Goal: Information Seeking & Learning: Check status

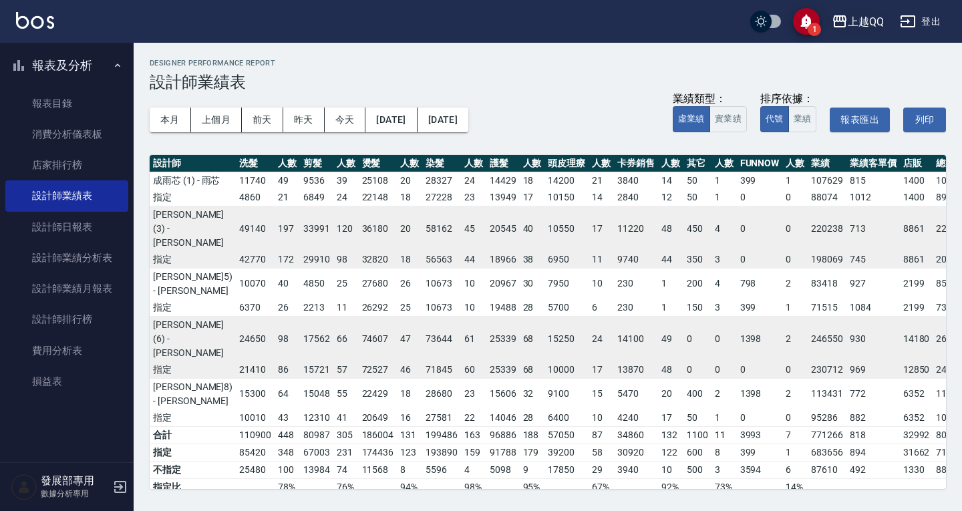
scroll to position [0, 79]
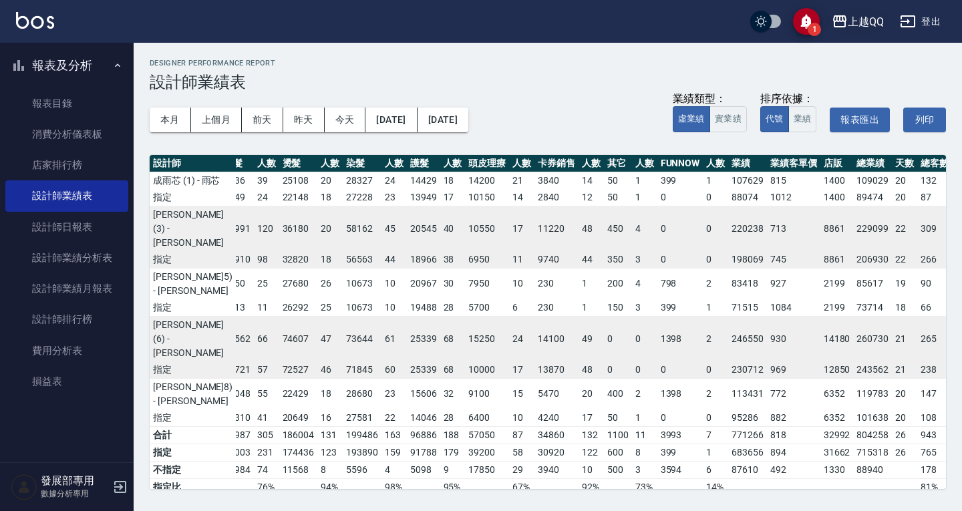
click at [860, 17] on div "上越QQ" at bounding box center [866, 21] width 36 height 17
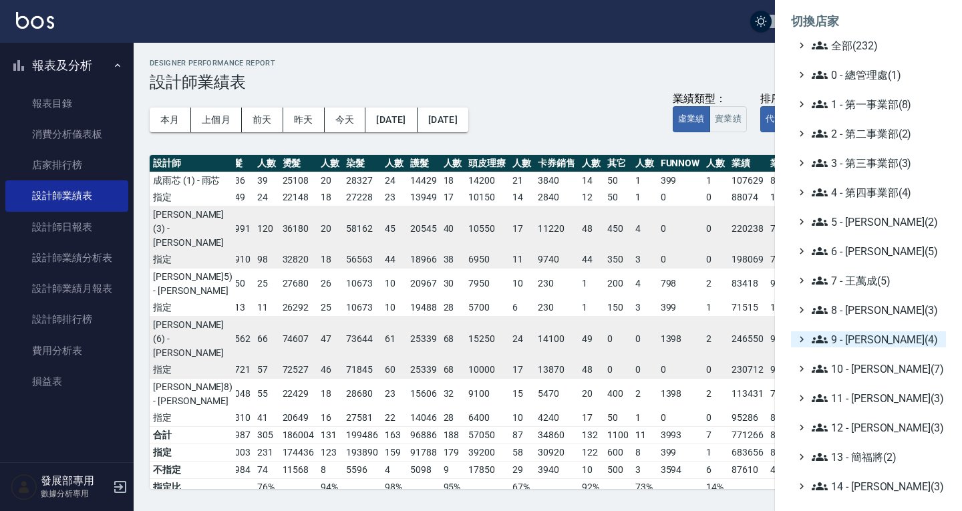
click at [861, 339] on span "9 - [PERSON_NAME](4)" at bounding box center [876, 339] width 129 height 16
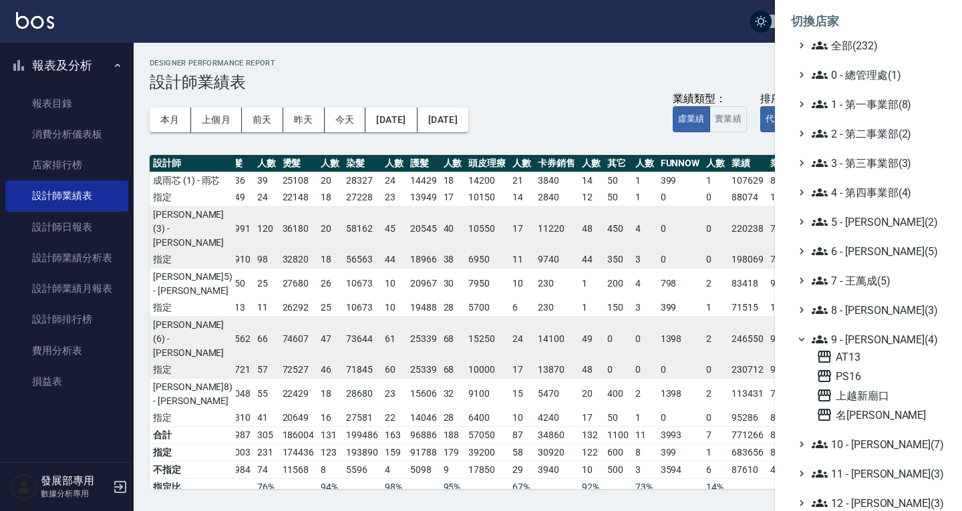
click at [854, 336] on span "9 - [PERSON_NAME](4)" at bounding box center [876, 339] width 129 height 16
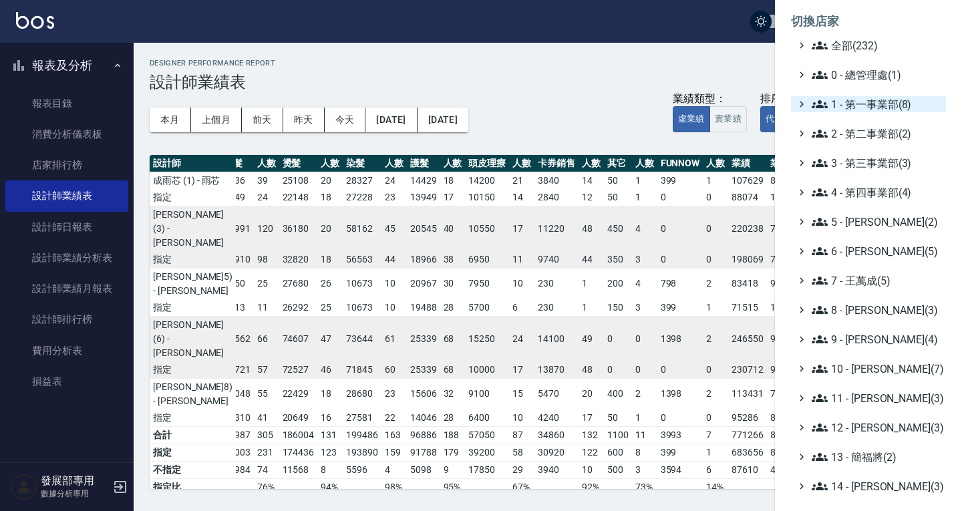
click at [868, 106] on span "1 - 第一事業部(8)" at bounding box center [876, 104] width 129 height 16
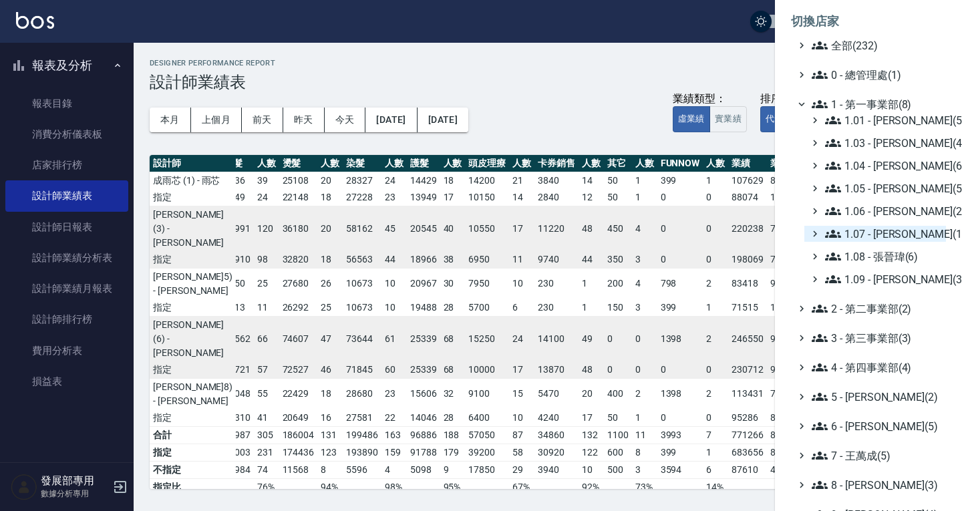
click at [867, 226] on span "1.07 - [PERSON_NAME](11)" at bounding box center [883, 234] width 116 height 16
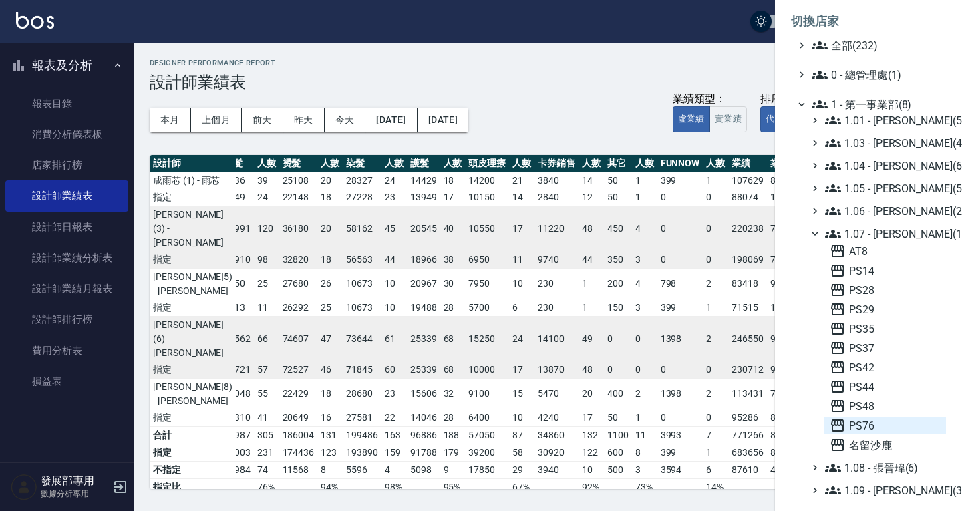
click at [867, 430] on span "PS76" at bounding box center [885, 425] width 111 height 16
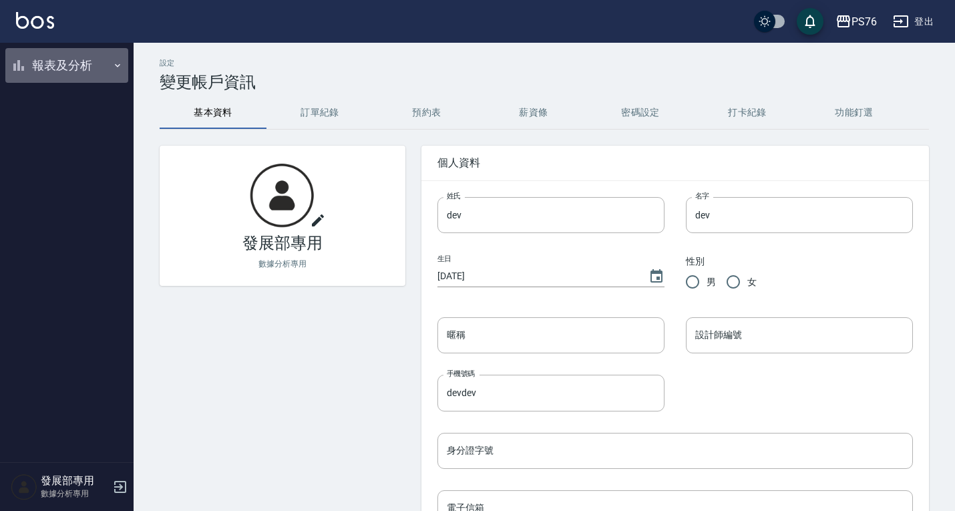
click at [65, 63] on button "報表及分析" at bounding box center [66, 65] width 123 height 35
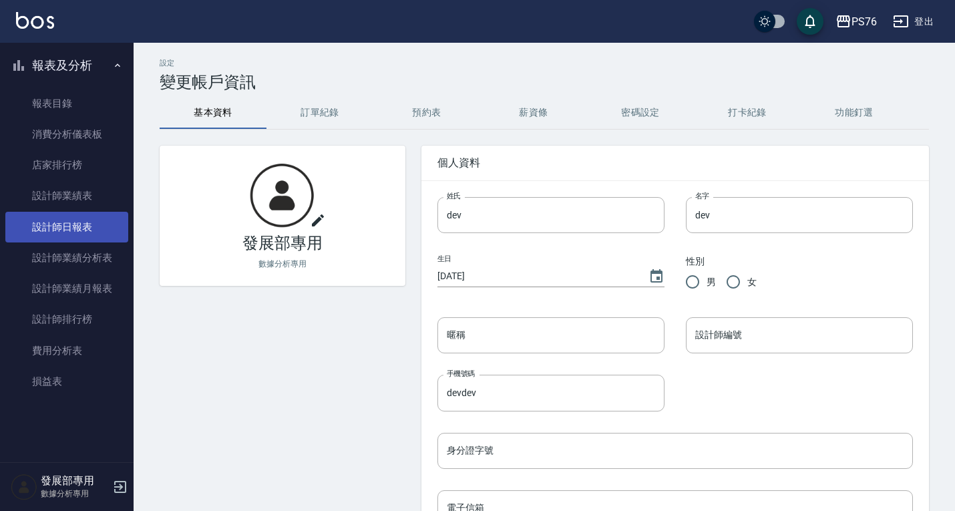
click at [79, 218] on link "設計師日報表" at bounding box center [66, 227] width 123 height 31
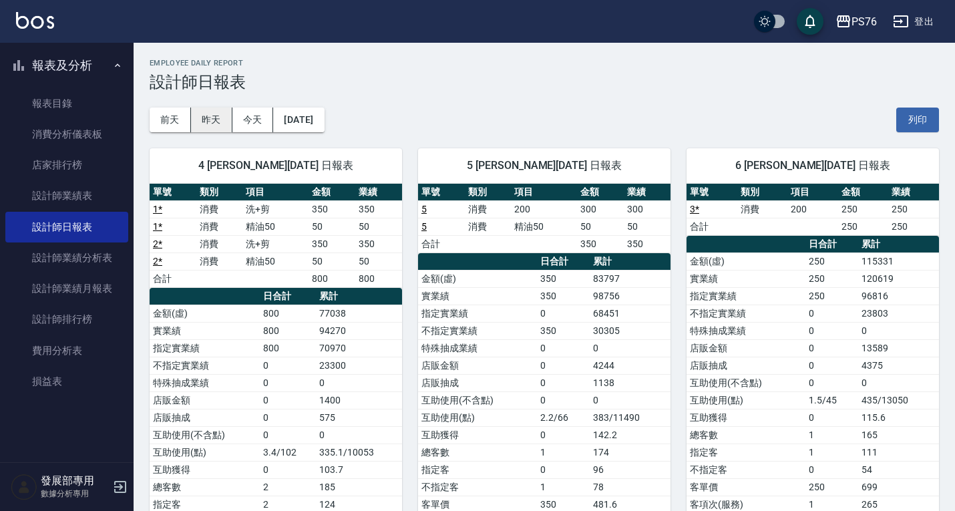
click at [224, 112] on button "昨天" at bounding box center [211, 120] width 41 height 25
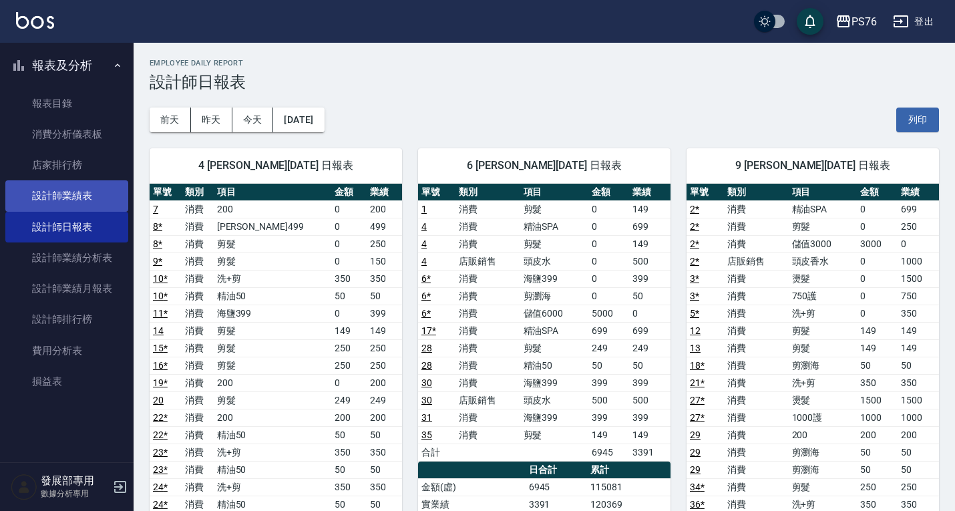
click at [49, 185] on link "設計師業績表" at bounding box center [66, 195] width 123 height 31
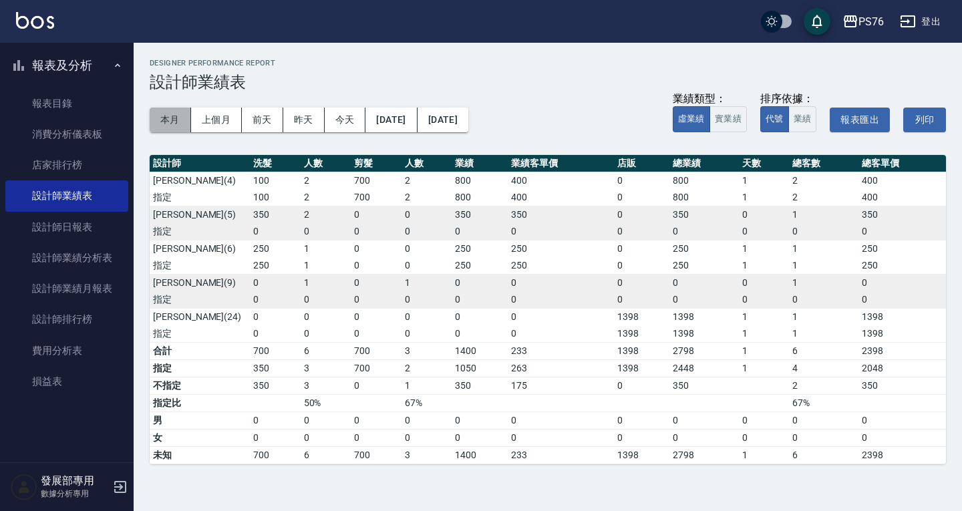
click at [174, 118] on button "本月" at bounding box center [170, 120] width 41 height 25
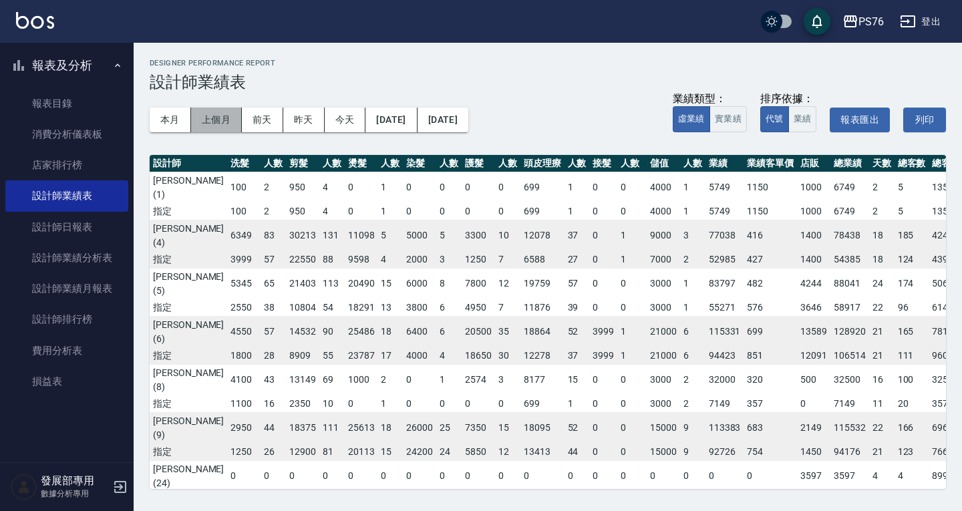
click at [212, 118] on button "上個月" at bounding box center [216, 120] width 51 height 25
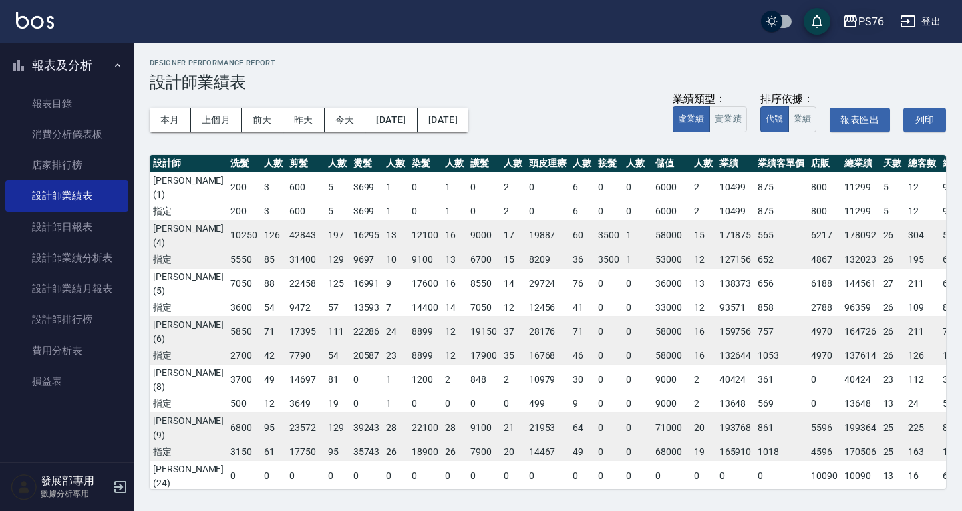
click at [872, 19] on div "PS76" at bounding box center [870, 21] width 25 height 17
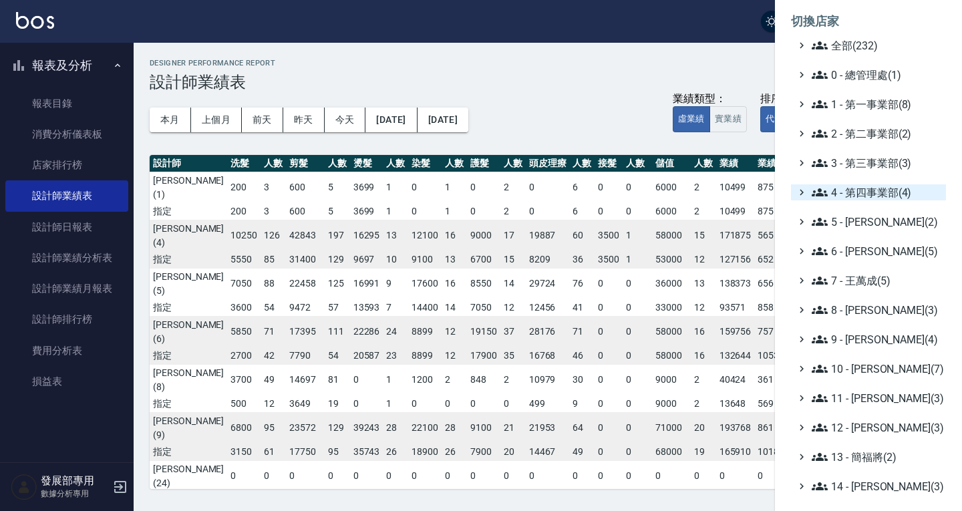
click at [870, 190] on span "4 - 第四事業部(4)" at bounding box center [876, 192] width 129 height 16
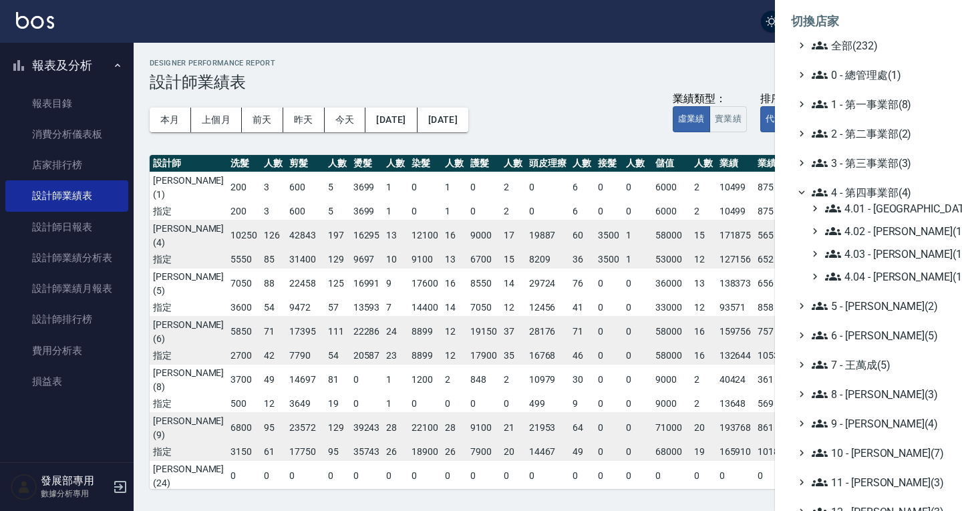
click at [870, 190] on span "4 - 第四事業部(4)" at bounding box center [876, 192] width 129 height 16
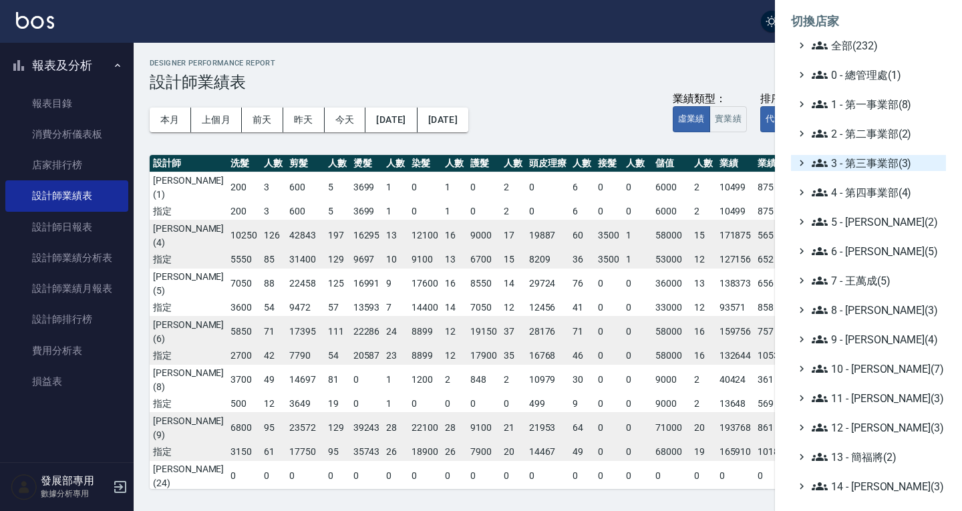
click at [872, 162] on span "3 - 第三事業部(3)" at bounding box center [876, 163] width 129 height 16
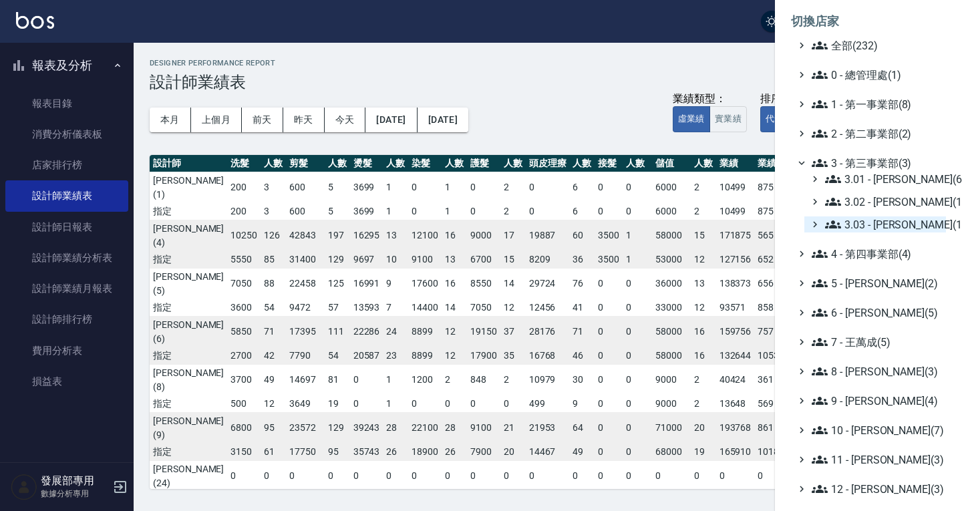
click at [894, 217] on span "3.03 - 張湘妮(1)" at bounding box center [883, 224] width 116 height 16
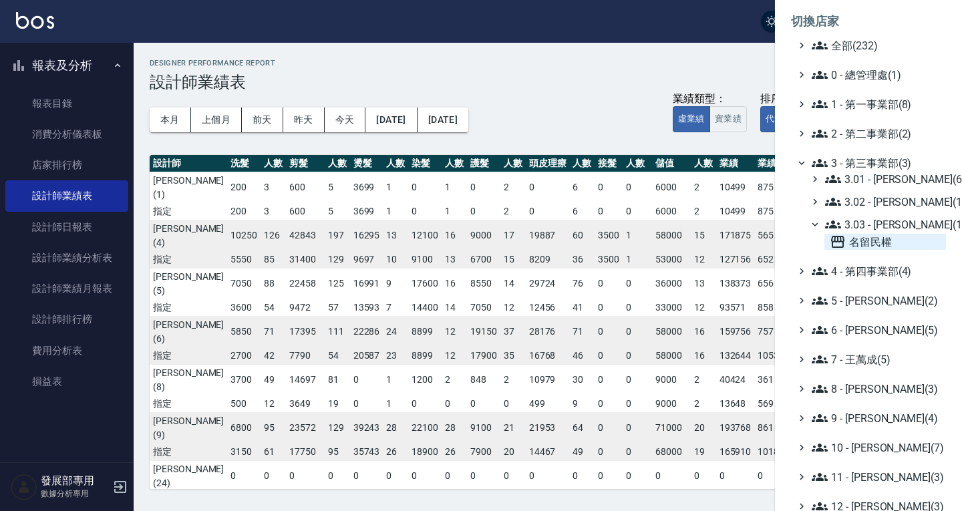
click at [860, 243] on span "名留民權" at bounding box center [885, 242] width 111 height 16
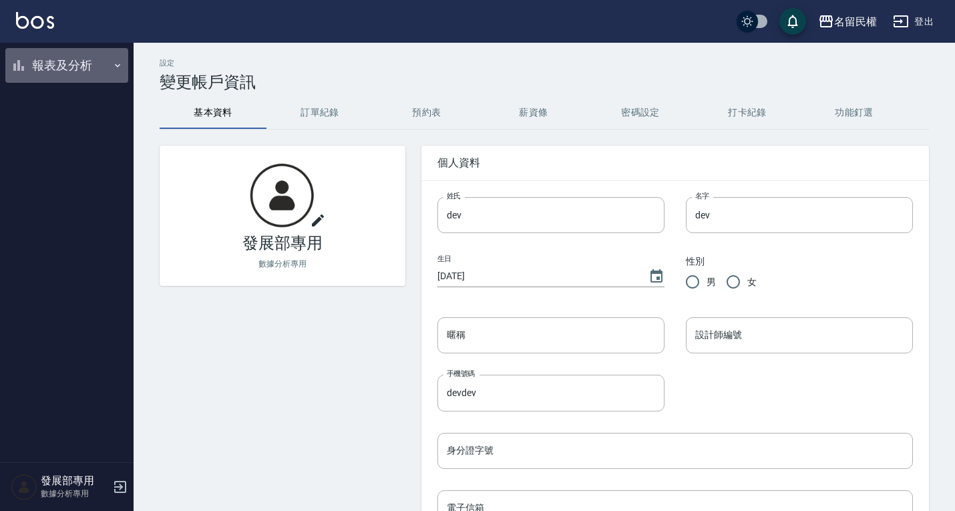
click at [71, 63] on button "報表及分析" at bounding box center [66, 65] width 123 height 35
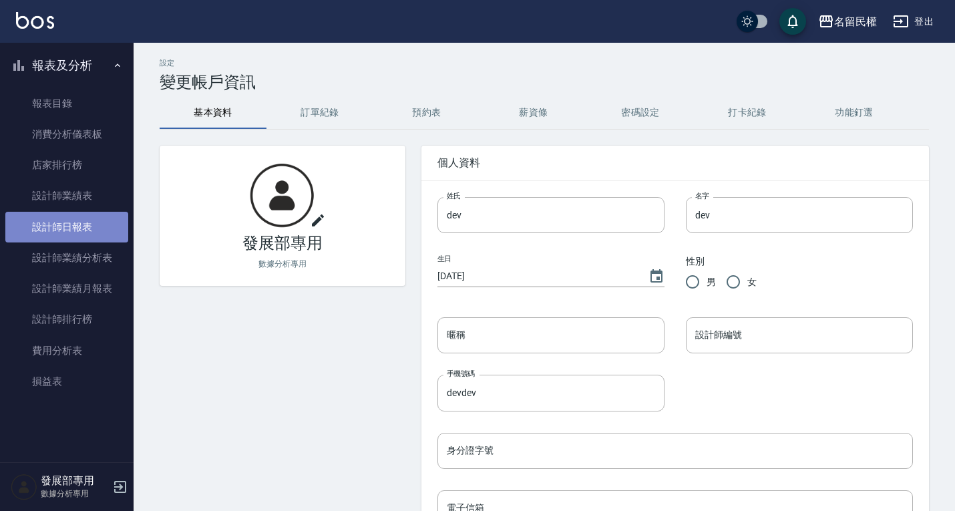
click at [66, 222] on link "設計師日報表" at bounding box center [66, 227] width 123 height 31
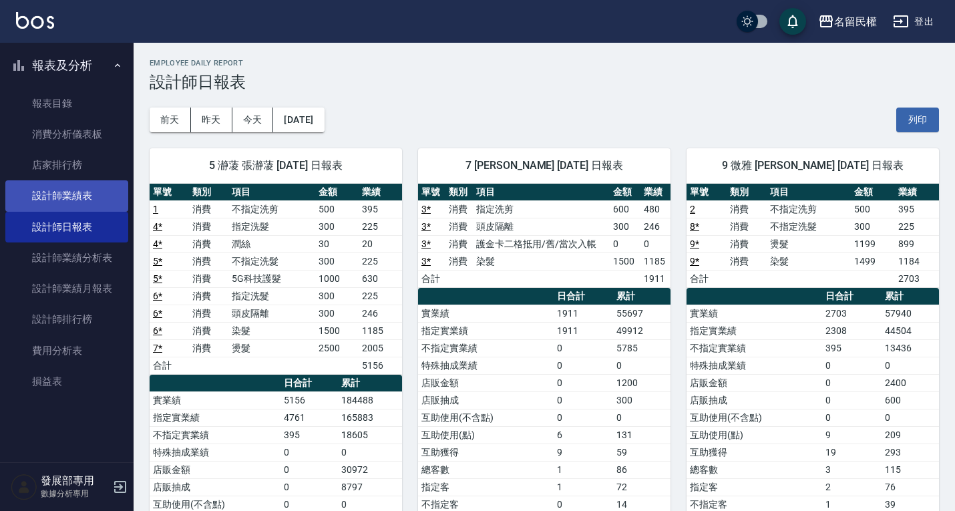
click at [53, 185] on link "設計師業績表" at bounding box center [66, 195] width 123 height 31
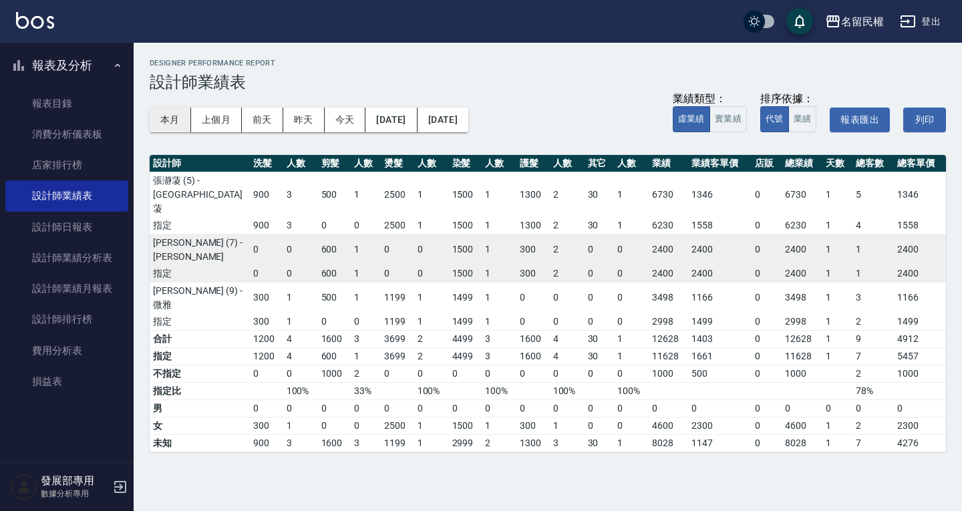
click at [174, 120] on button "本月" at bounding box center [170, 120] width 41 height 25
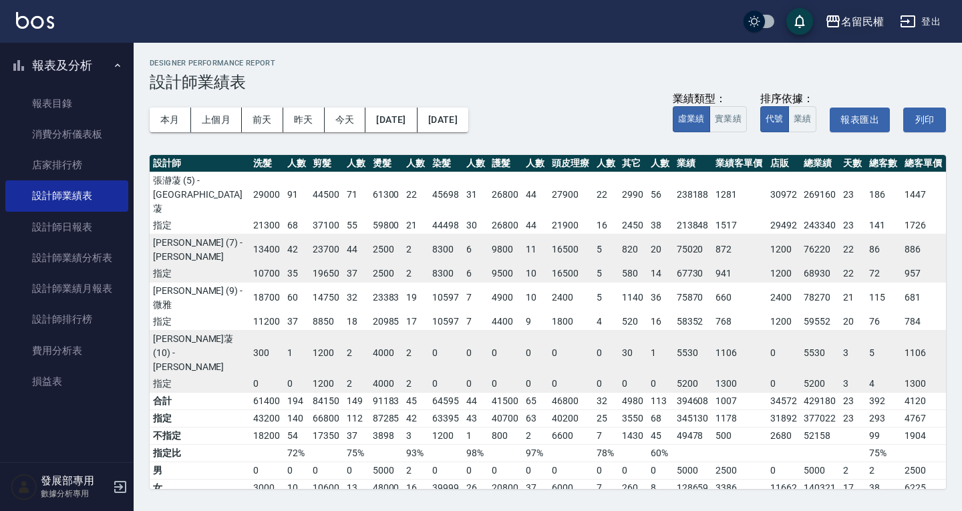
click at [865, 24] on div "名留民權" at bounding box center [862, 21] width 43 height 17
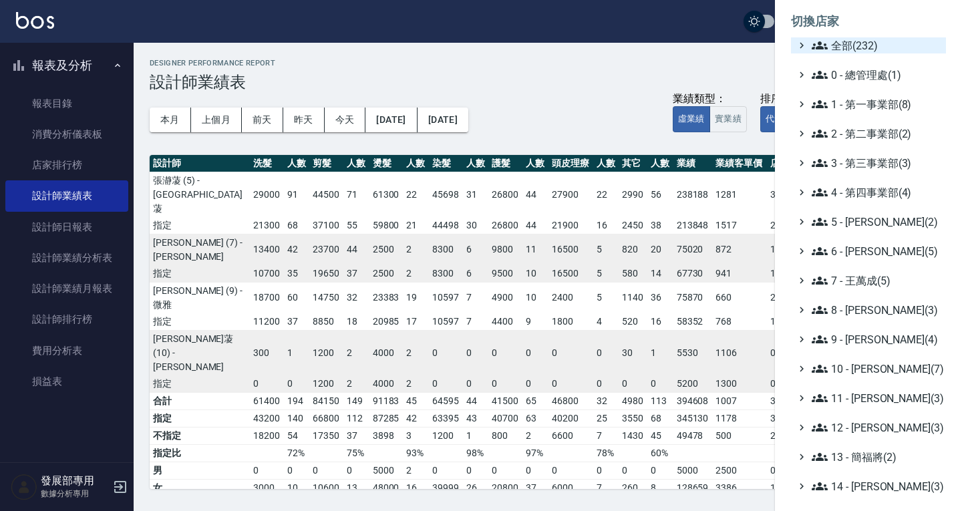
click at [861, 43] on span "全部(232)" at bounding box center [876, 45] width 129 height 16
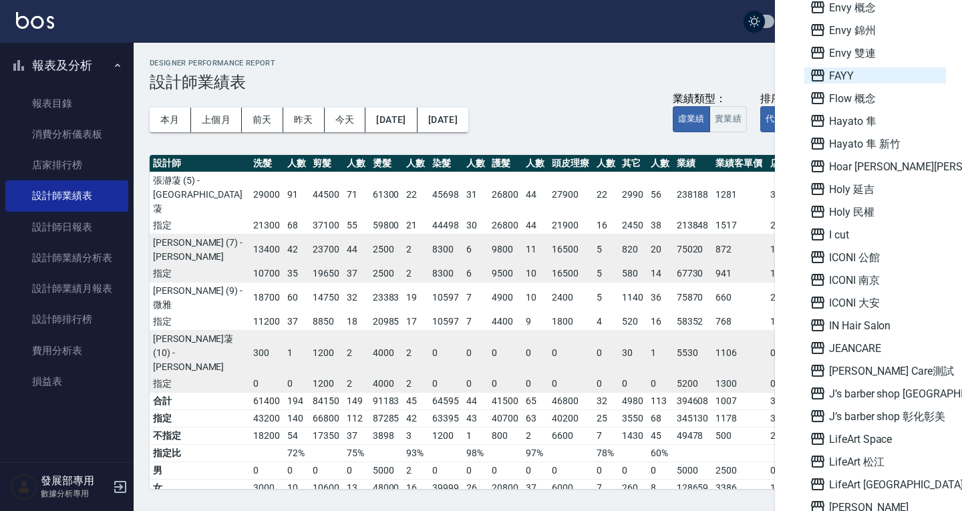
scroll to position [1202, 0]
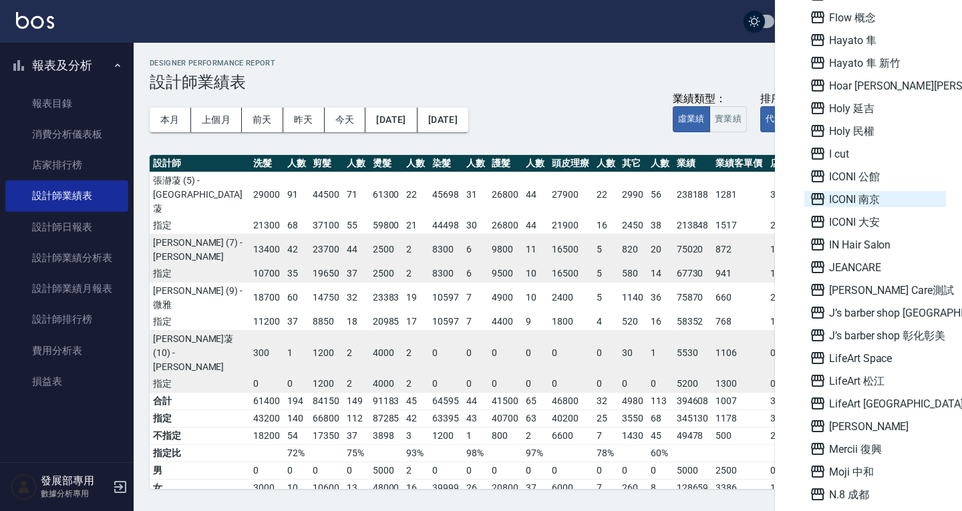
click at [858, 200] on span "ICONI 南京" at bounding box center [875, 199] width 131 height 16
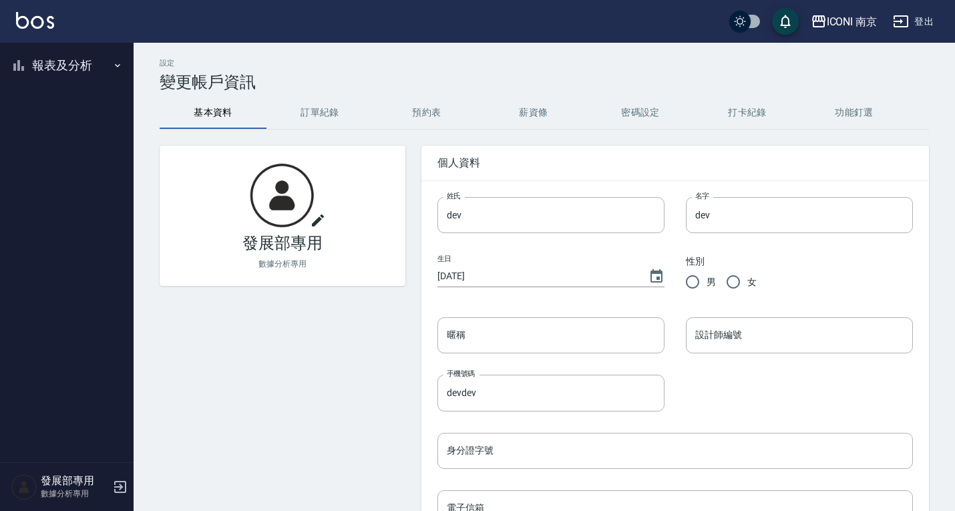
click at [77, 56] on button "報表及分析" at bounding box center [66, 65] width 123 height 35
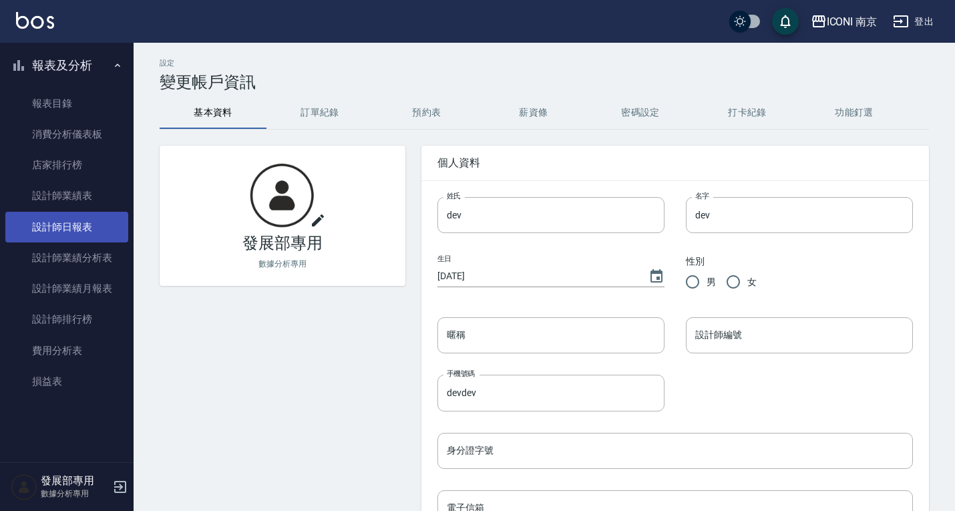
click at [85, 218] on link "設計師日報表" at bounding box center [66, 227] width 123 height 31
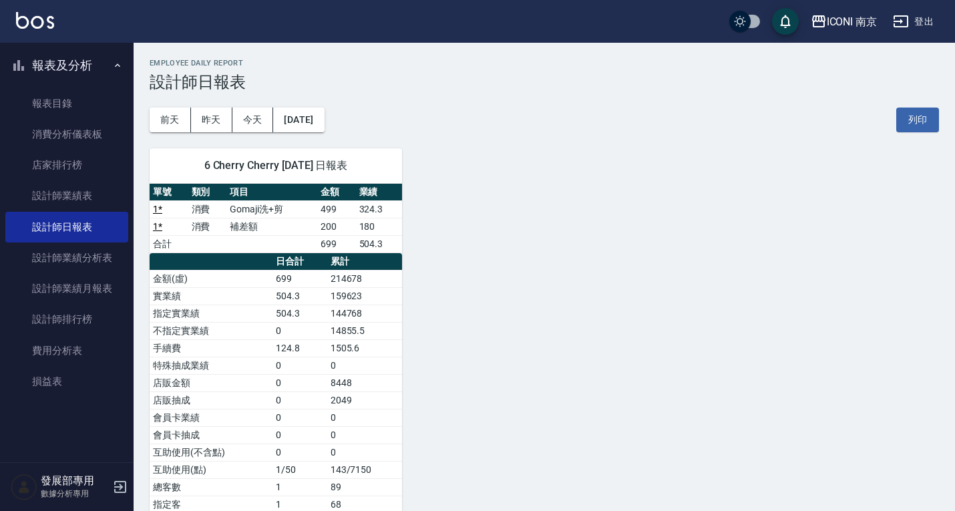
click at [208, 106] on div "[DATE] [DATE] [DATE] [DATE] 列印" at bounding box center [544, 120] width 789 height 57
click at [213, 110] on button "昨天" at bounding box center [211, 120] width 41 height 25
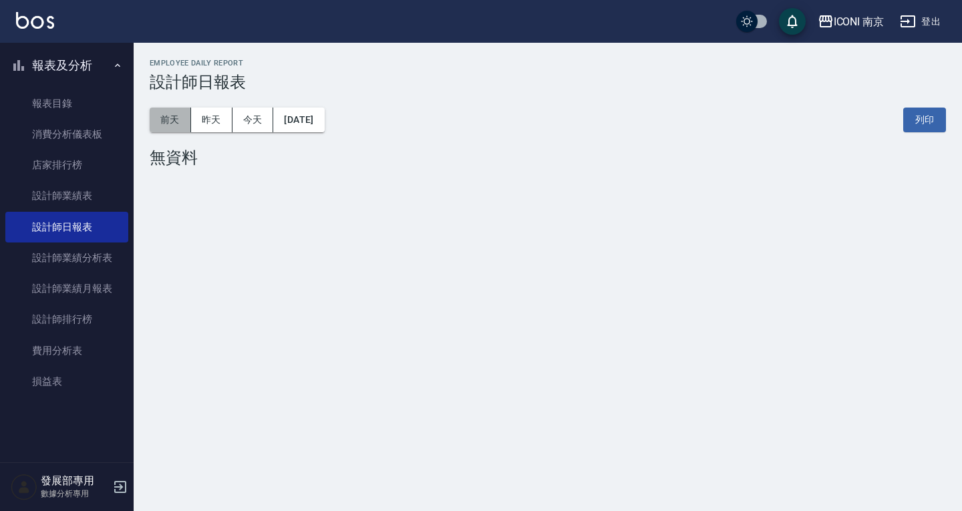
click at [174, 122] on button "前天" at bounding box center [170, 120] width 41 height 25
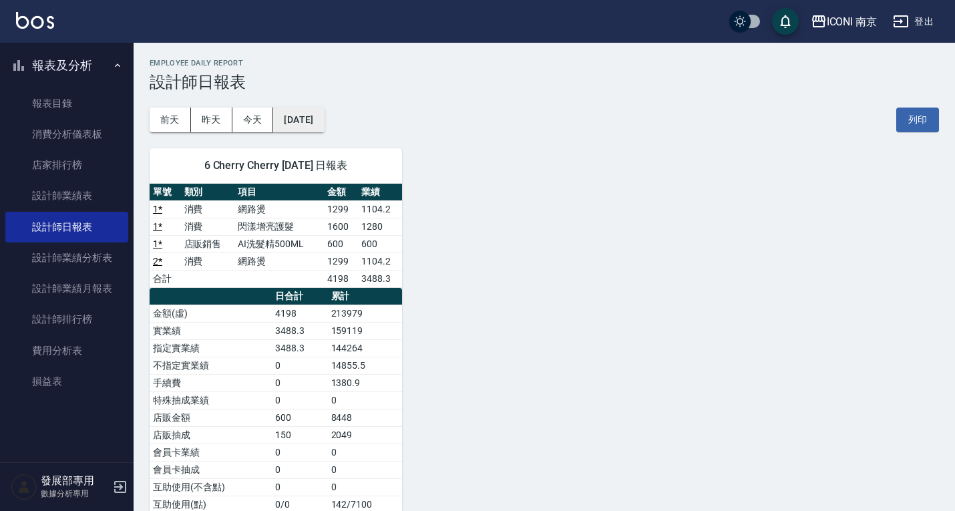
click at [321, 128] on button "[DATE]" at bounding box center [298, 120] width 51 height 25
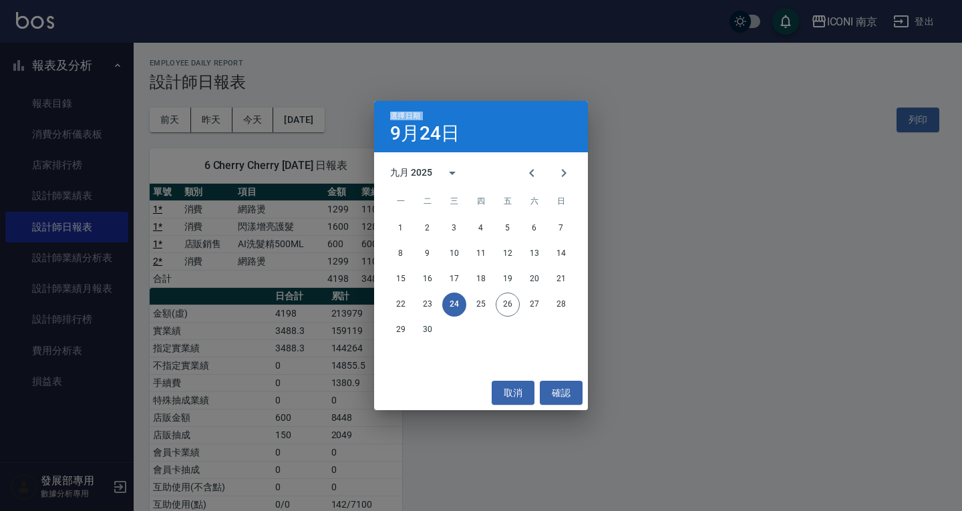
drag, startPoint x: 316, startPoint y: 123, endPoint x: 283, endPoint y: 132, distance: 34.7
click at [316, 122] on div "選擇日期 [DATE] 九月 2025 一 二 三 四 五 六 日 1 2 3 4 5 6 7 8 9 10 11 12 13 14 15 16 17 18 …" at bounding box center [481, 255] width 962 height 511
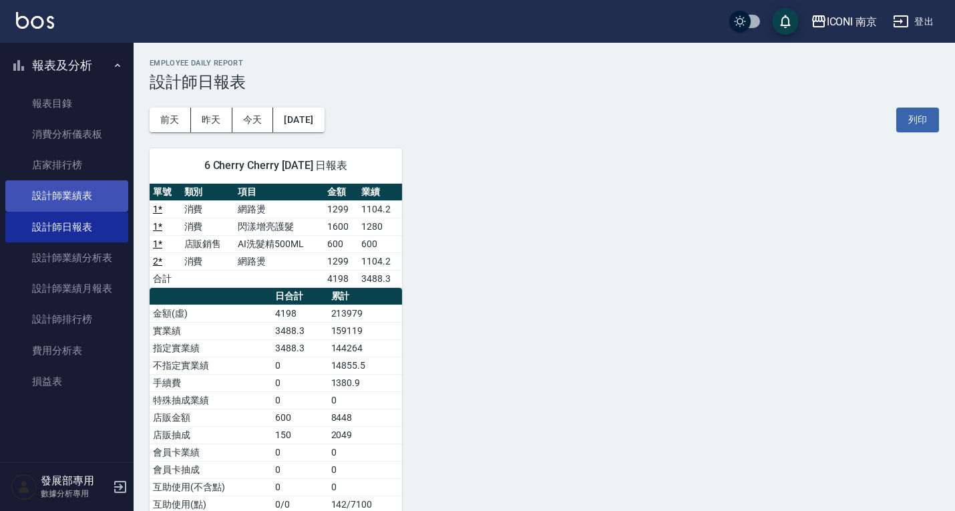
click at [61, 188] on link "設計師業績表" at bounding box center [66, 195] width 123 height 31
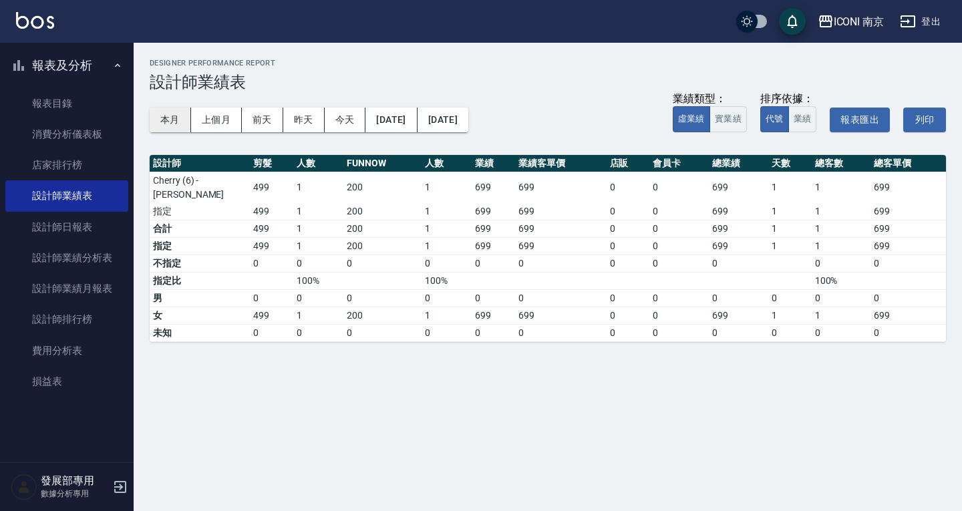
click at [174, 120] on button "本月" at bounding box center [170, 120] width 41 height 25
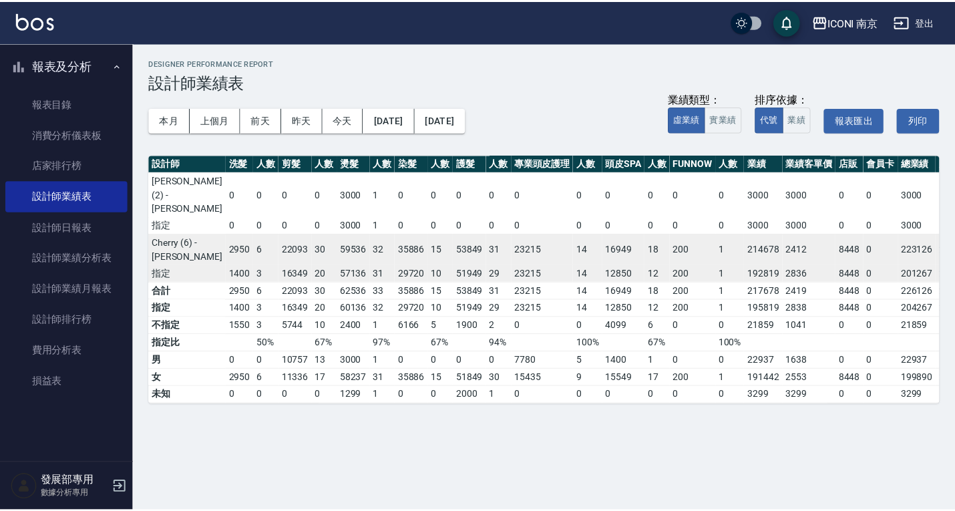
scroll to position [0, 53]
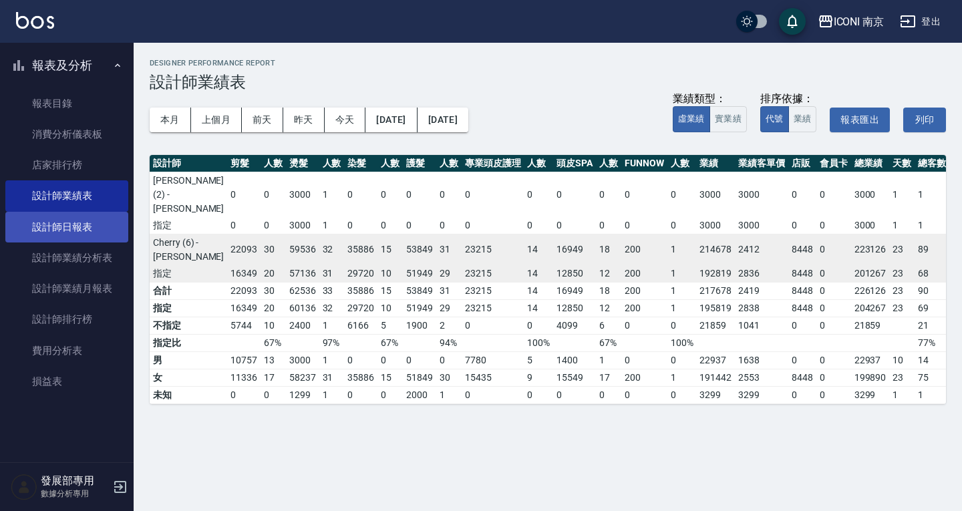
click at [75, 222] on link "設計師日報表" at bounding box center [66, 227] width 123 height 31
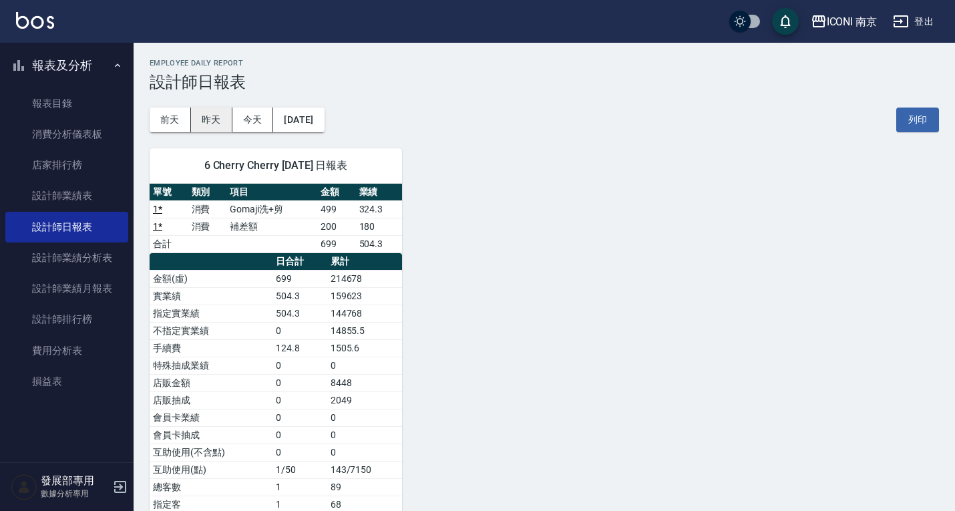
click at [210, 120] on button "昨天" at bounding box center [211, 120] width 41 height 25
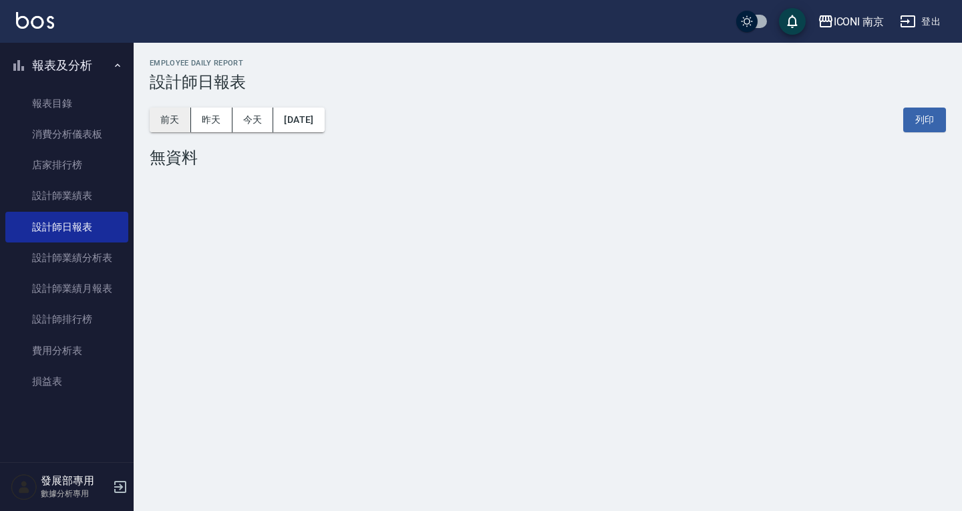
click at [177, 130] on button "前天" at bounding box center [170, 120] width 41 height 25
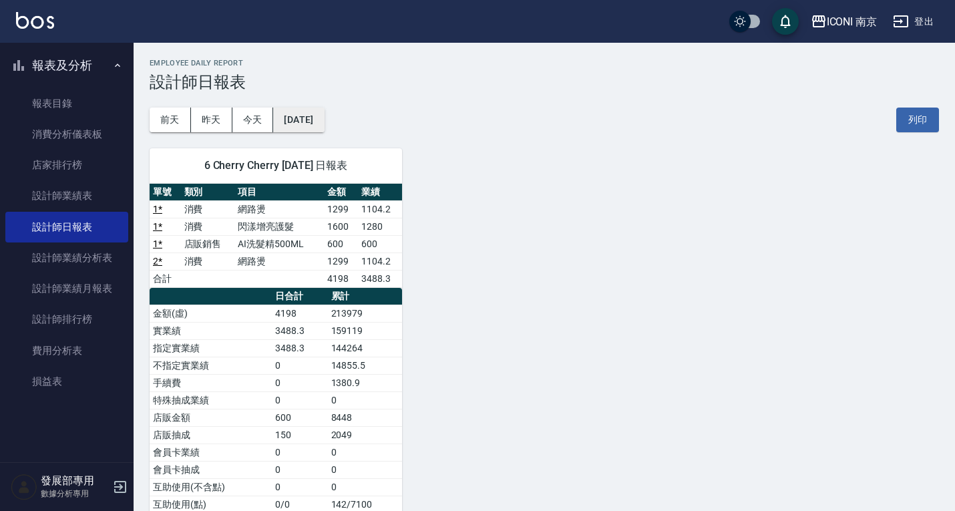
click at [324, 109] on button "[DATE]" at bounding box center [298, 120] width 51 height 25
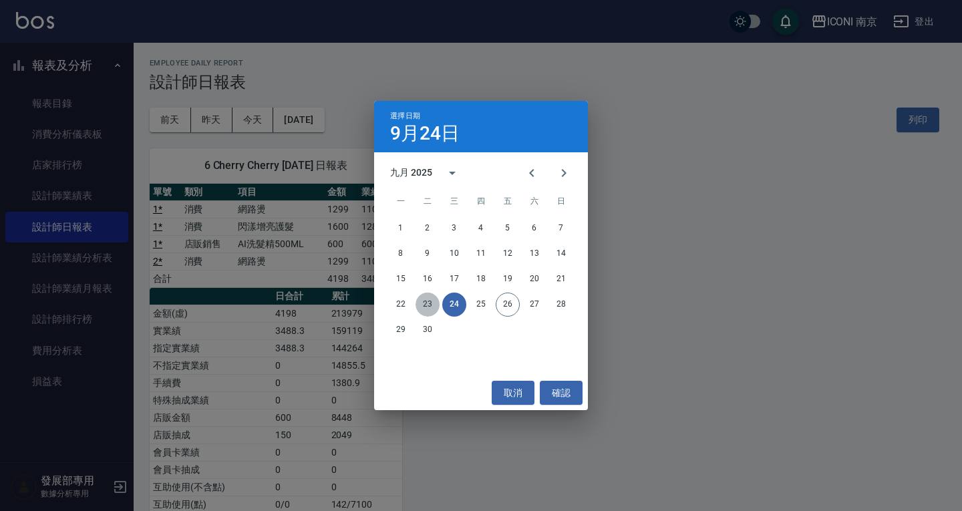
click at [431, 304] on button "23" at bounding box center [427, 305] width 24 height 24
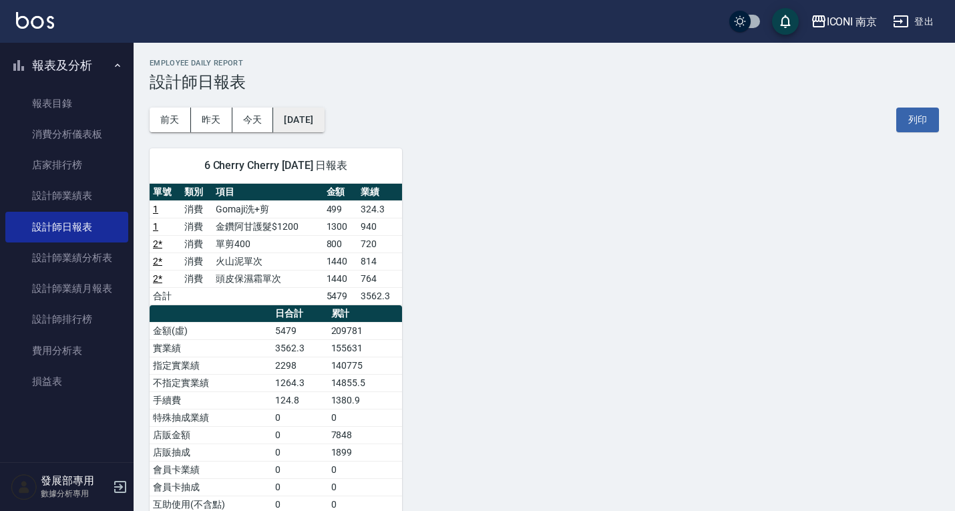
click at [315, 120] on button "[DATE]" at bounding box center [298, 120] width 51 height 25
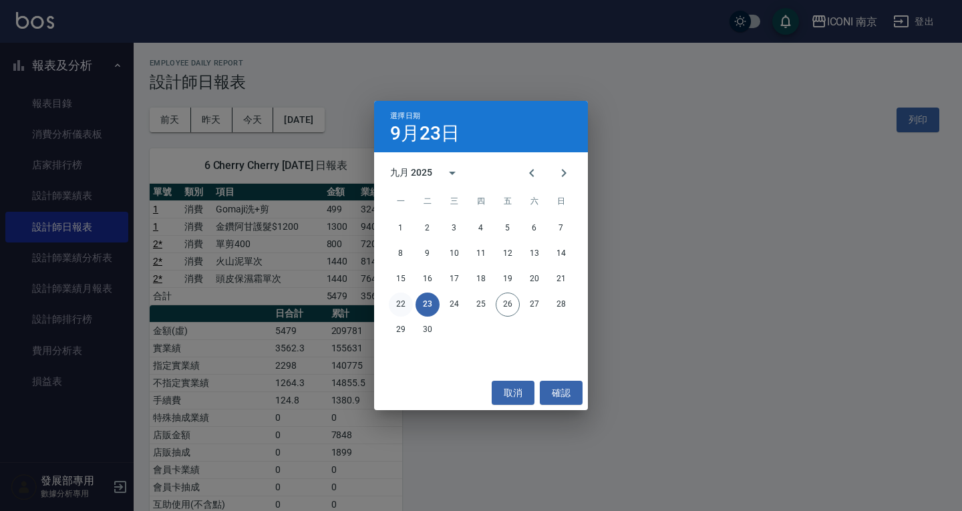
click at [400, 296] on button "22" at bounding box center [401, 305] width 24 height 24
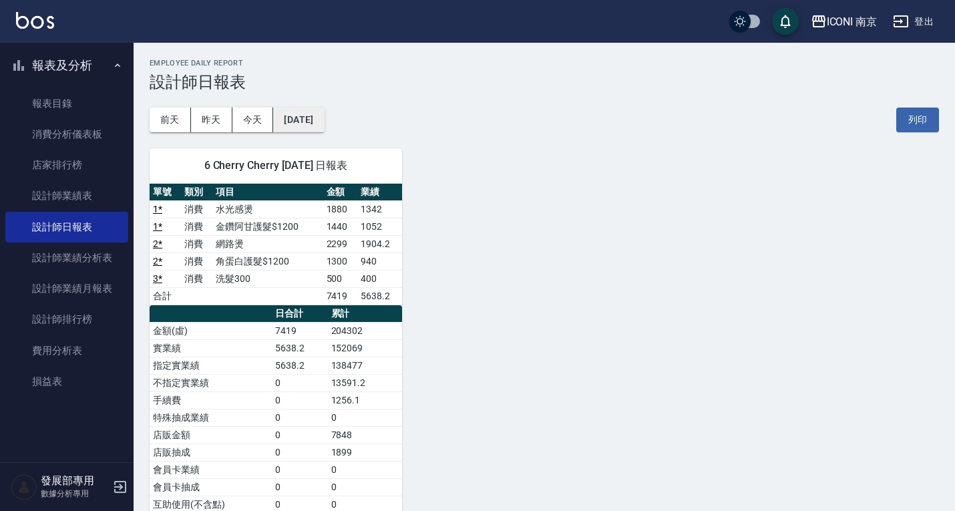
click at [321, 112] on button "[DATE]" at bounding box center [298, 120] width 51 height 25
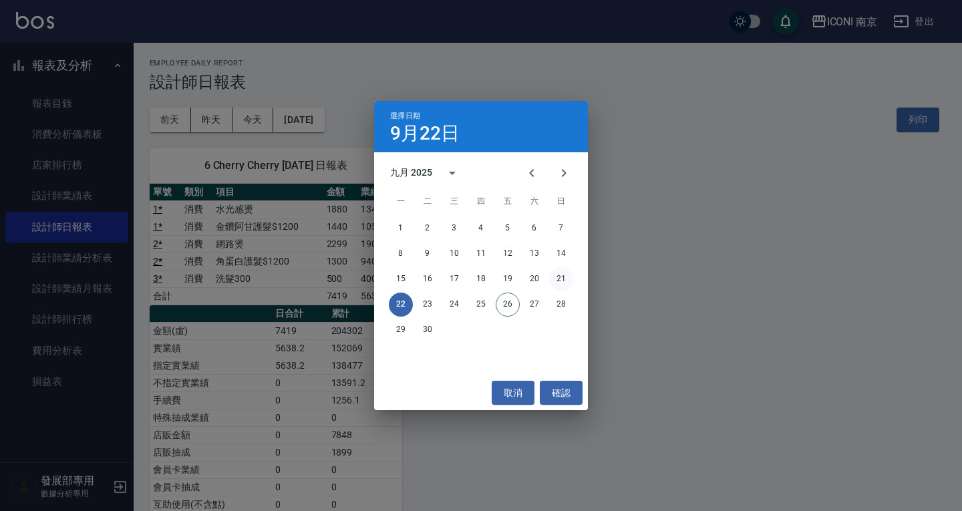
click at [549, 280] on button "21" at bounding box center [561, 279] width 24 height 24
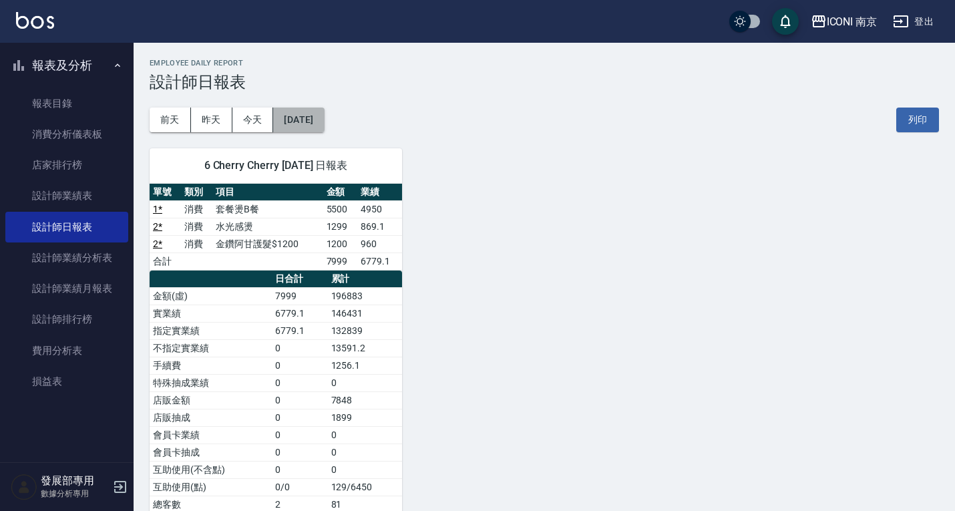
click at [322, 122] on button "[DATE]" at bounding box center [298, 120] width 51 height 25
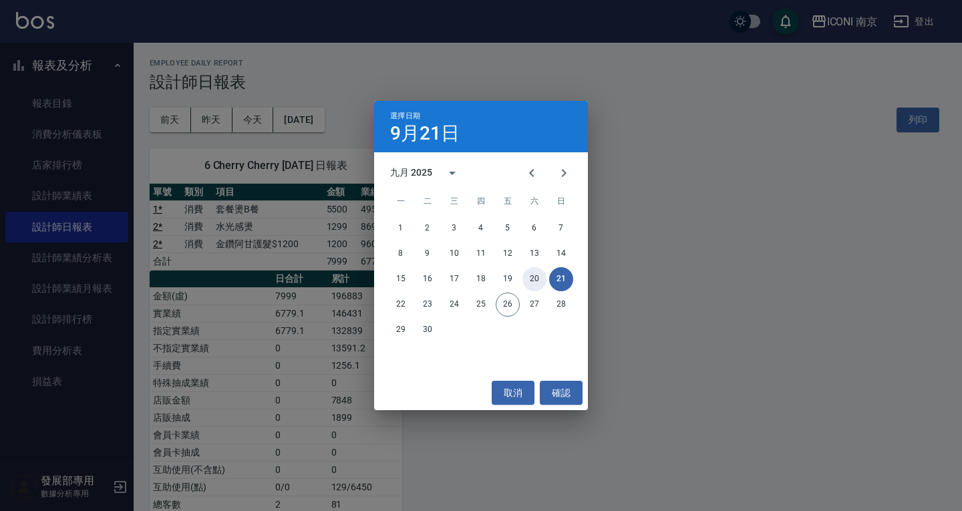
click at [530, 280] on button "20" at bounding box center [534, 279] width 24 height 24
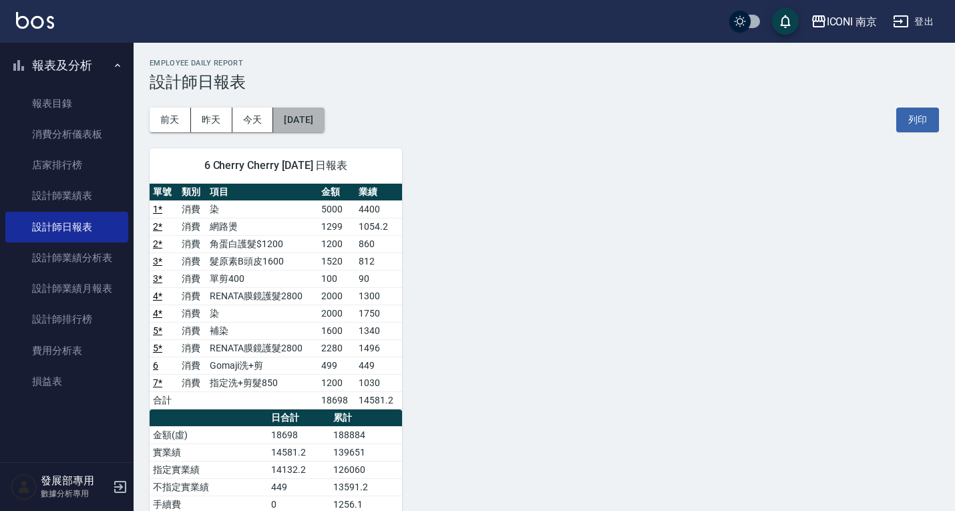
click at [305, 126] on button "[DATE]" at bounding box center [298, 120] width 51 height 25
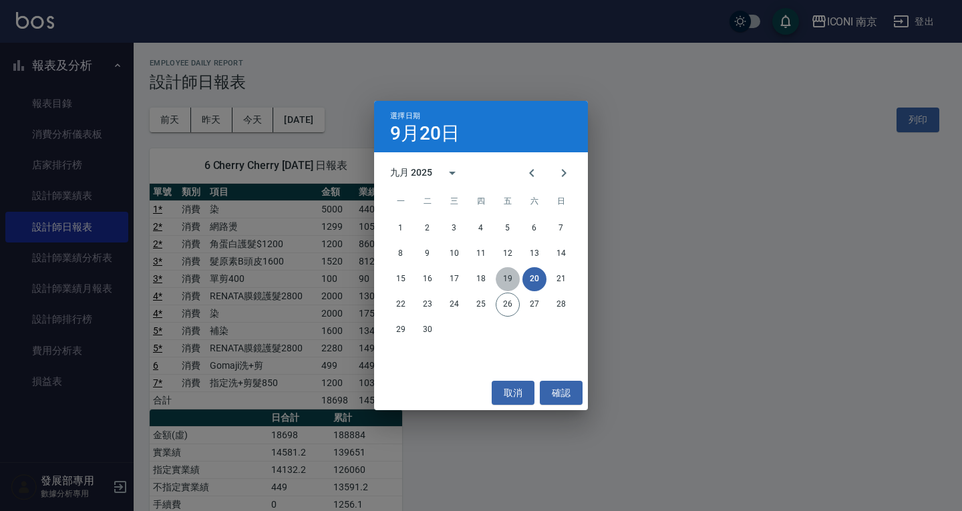
click at [507, 277] on button "19" at bounding box center [508, 279] width 24 height 24
